Goal: Find specific page/section

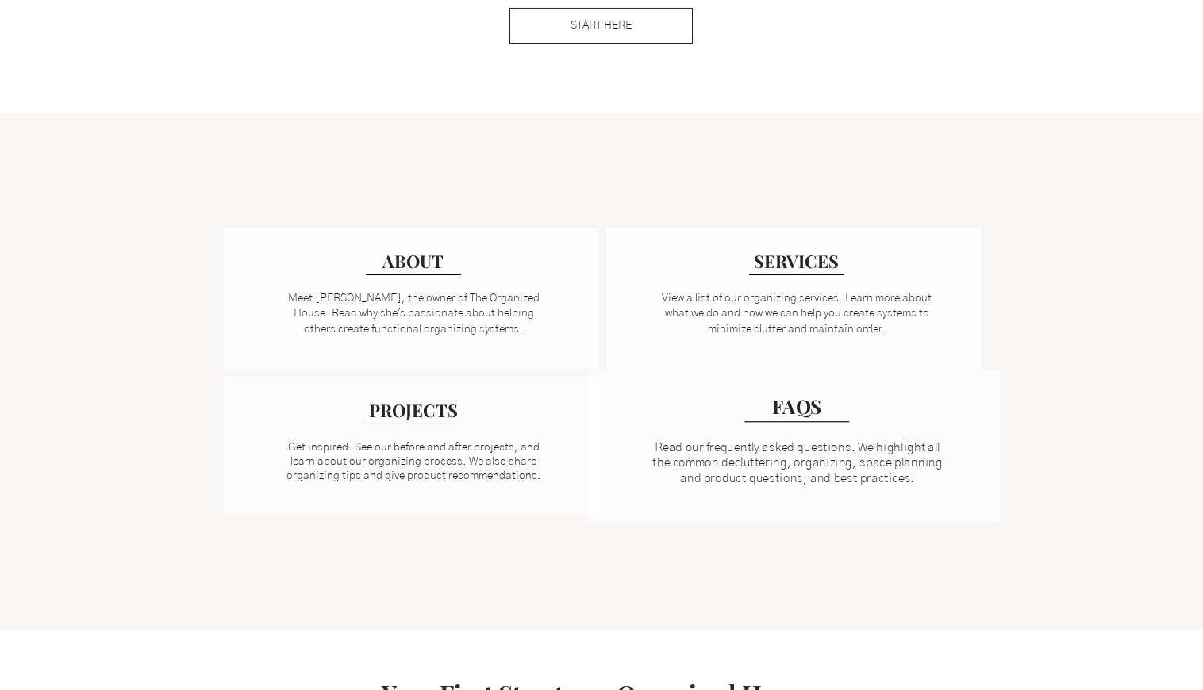
scroll to position [1146, 0]
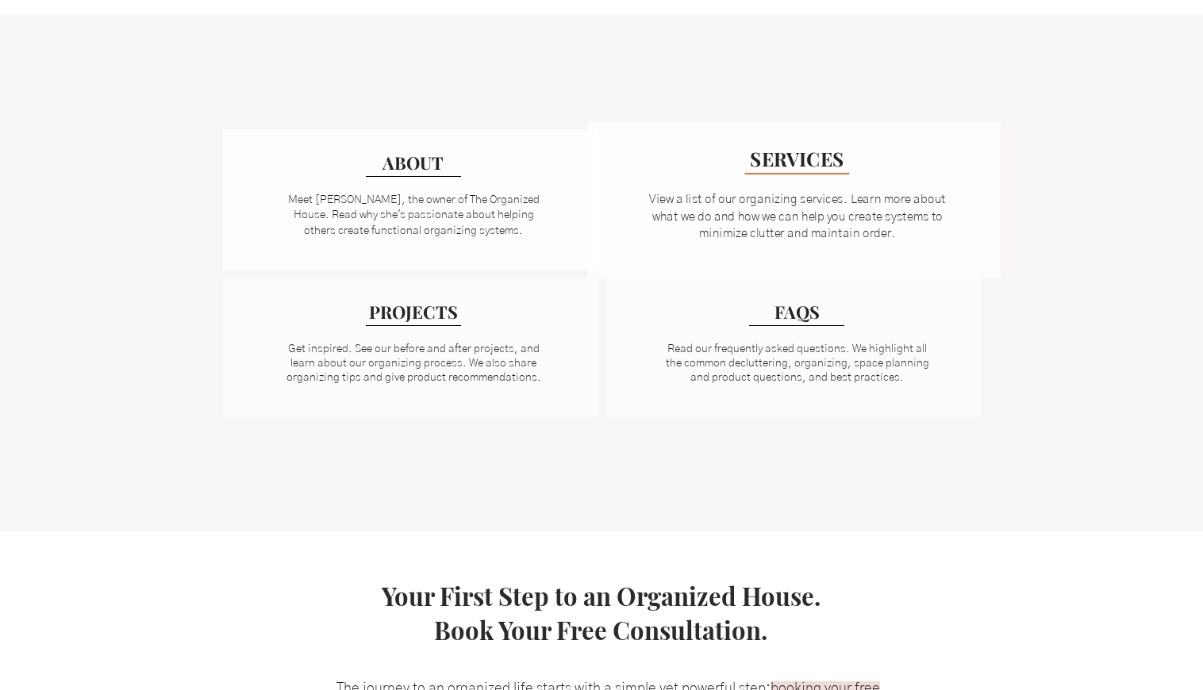
click at [825, 157] on span "SERVICES" at bounding box center [797, 158] width 94 height 26
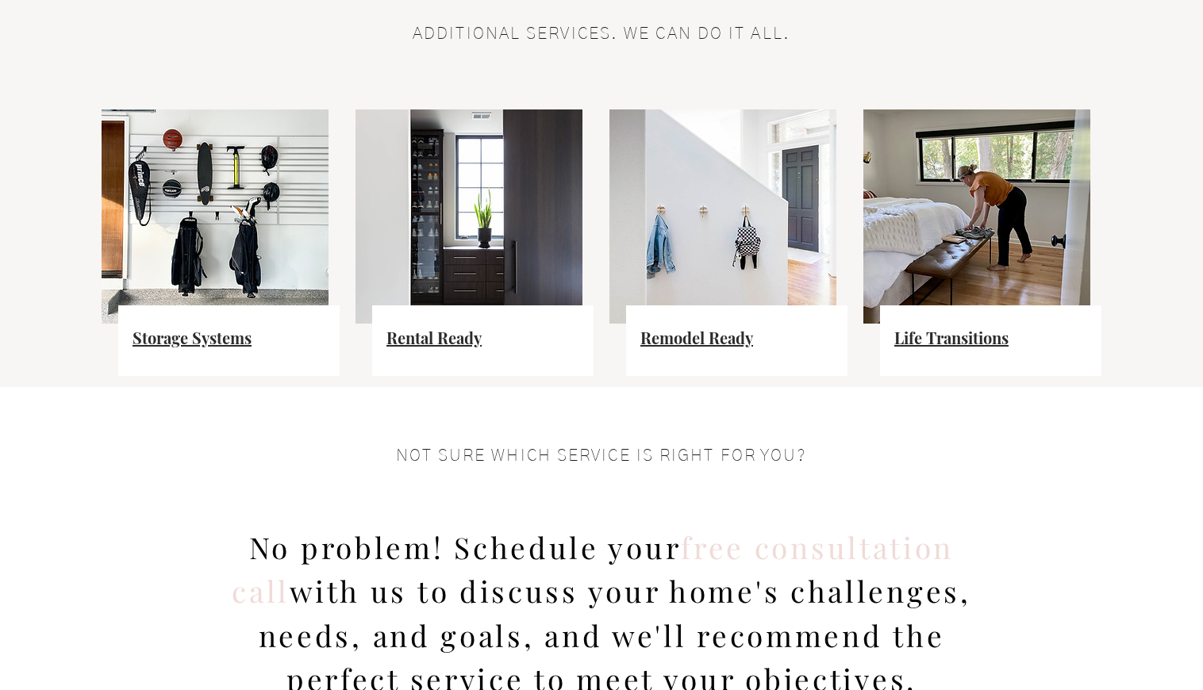
scroll to position [1034, 0]
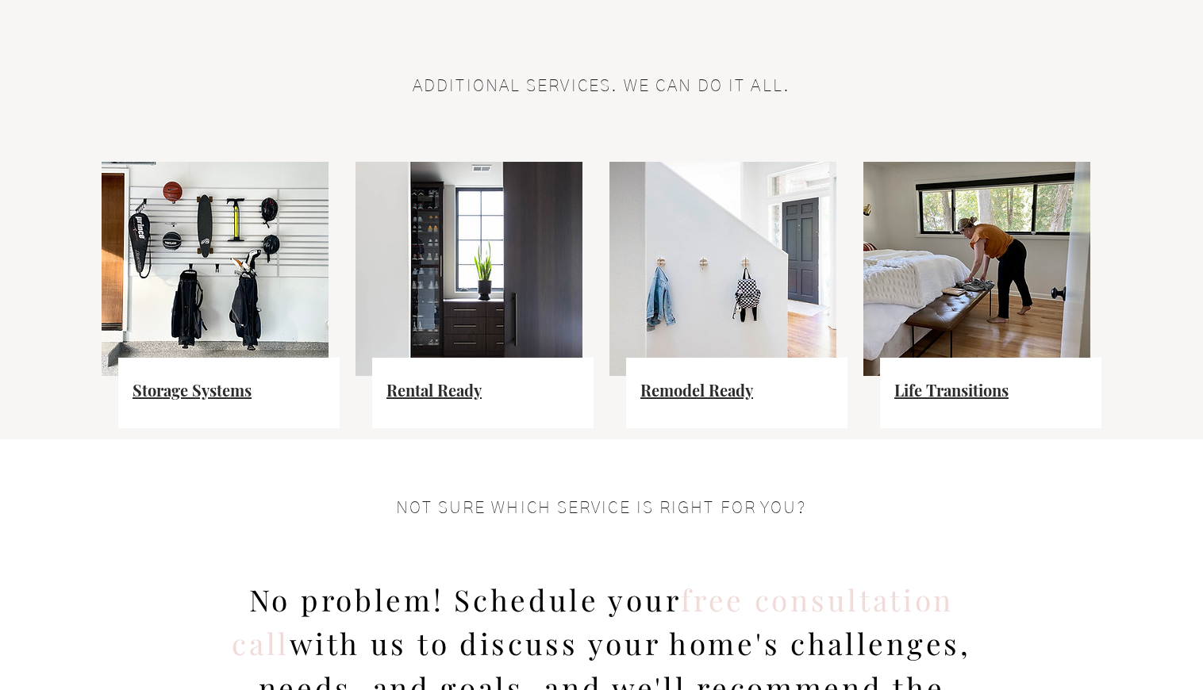
click at [249, 340] on img at bounding box center [215, 269] width 227 height 214
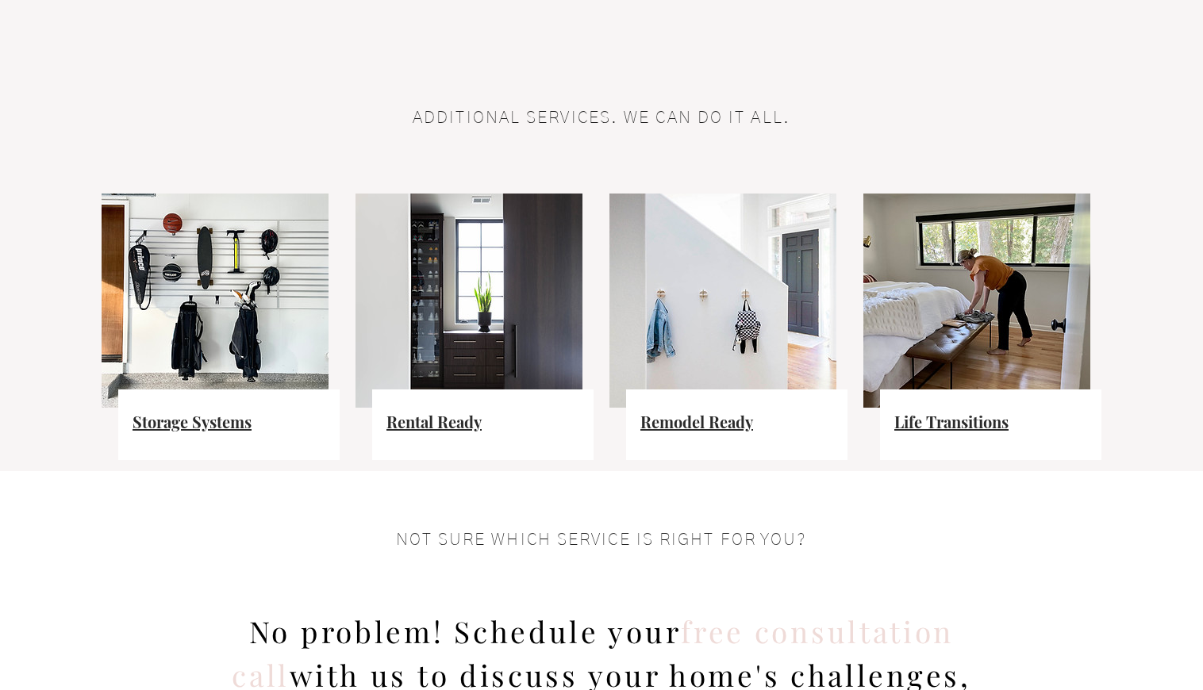
scroll to position [1107, 0]
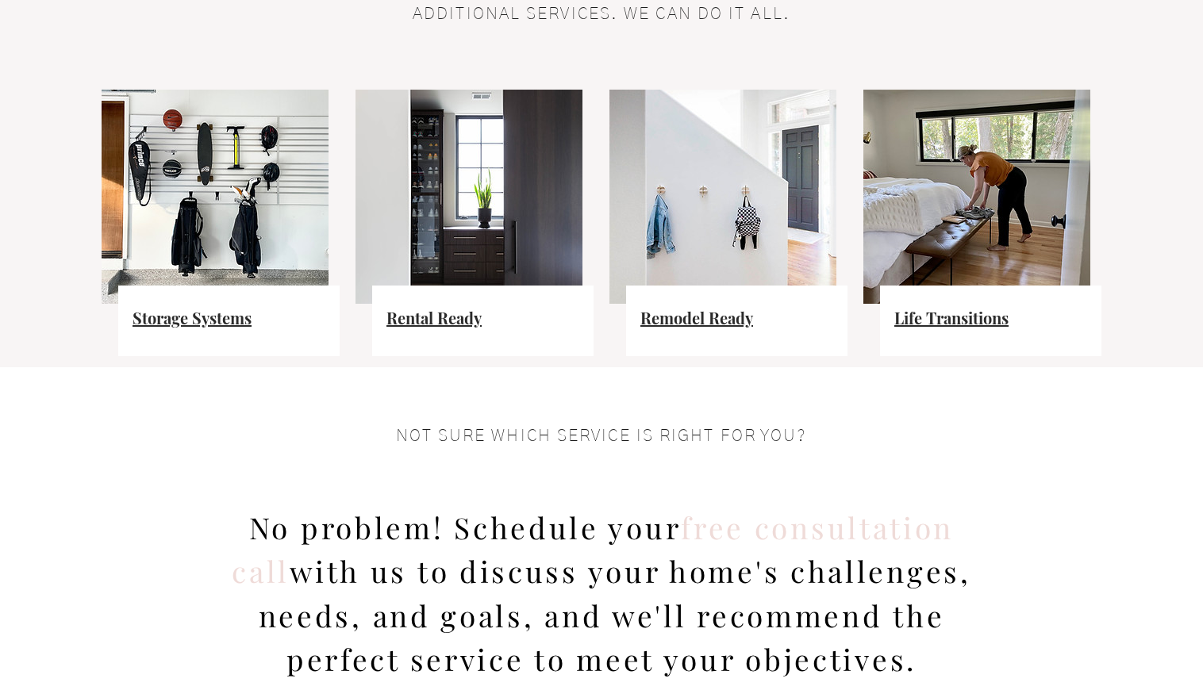
click at [416, 286] on div at bounding box center [482, 321] width 221 height 71
click at [424, 311] on span "Rental Ready" at bounding box center [433, 317] width 95 height 21
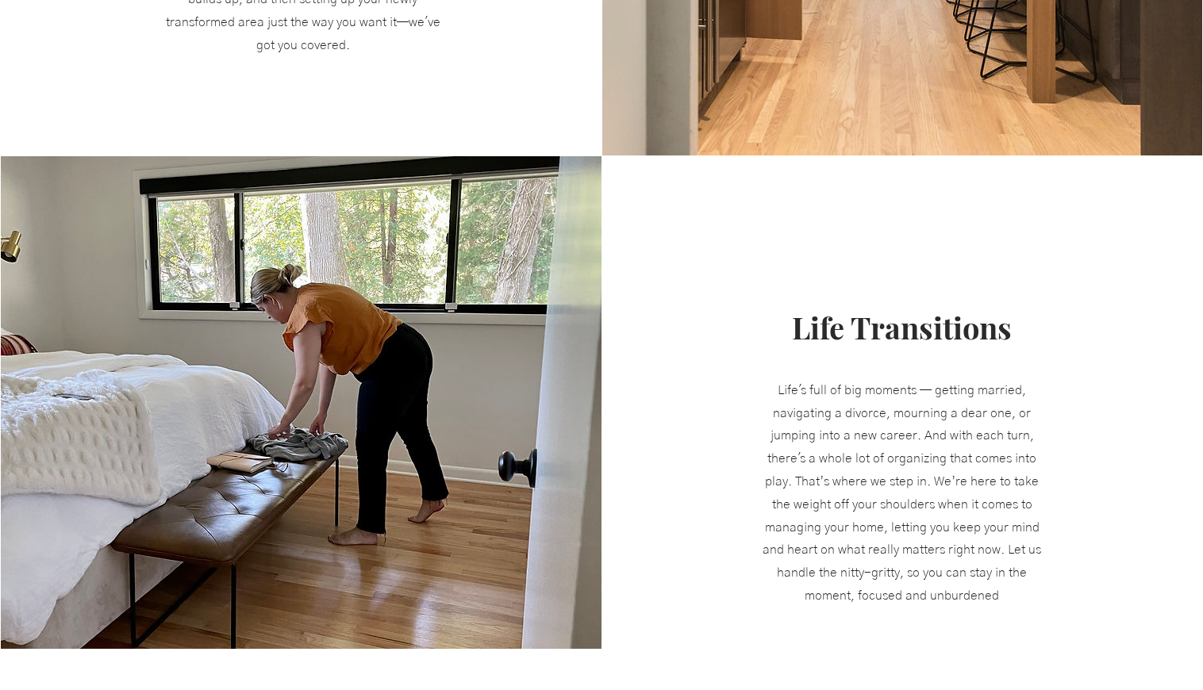
scroll to position [2040, 0]
